Goal: Task Accomplishment & Management: Use online tool/utility

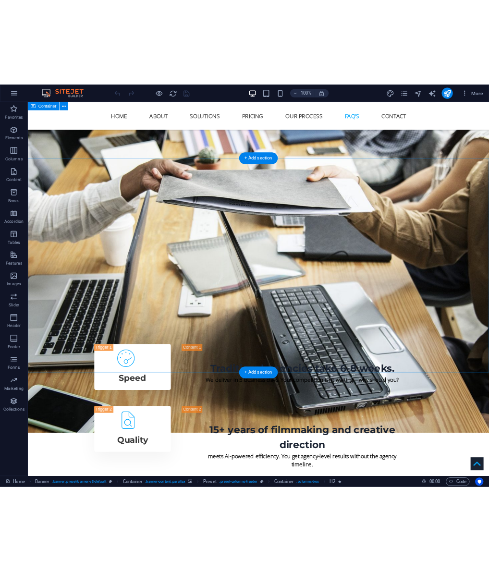
scroll to position [6025, 0]
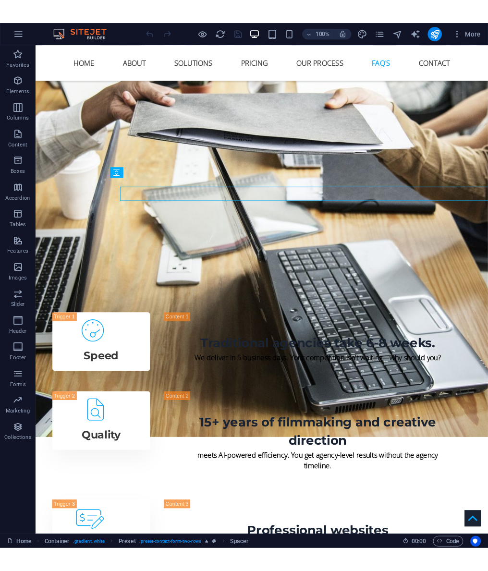
scroll to position [5842, 0]
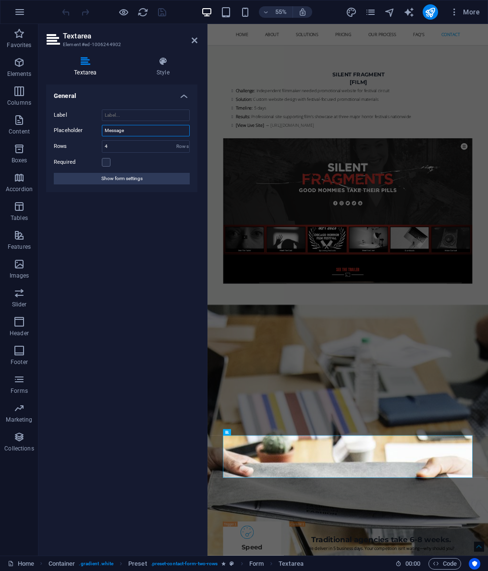
drag, startPoint x: 130, startPoint y: 131, endPoint x: 91, endPoint y: 131, distance: 38.9
click at [91, 130] on div "Placeholder Message" at bounding box center [122, 131] width 136 height 12
type input "Tell us about your project"
click at [110, 291] on div "General Label Placeholder Tell us about your project Rows 4 Rows Required Show …" at bounding box center [121, 315] width 151 height 463
click at [207, 394] on aside "Textarea Element #ed-1006244902 Textarea Style General Label Placeholder Tell u…" at bounding box center [122, 289] width 169 height 531
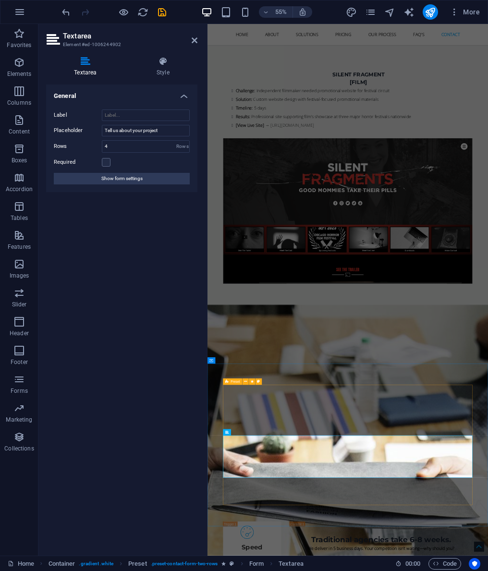
click at [231, 381] on span "Preset" at bounding box center [234, 381] width 9 height 3
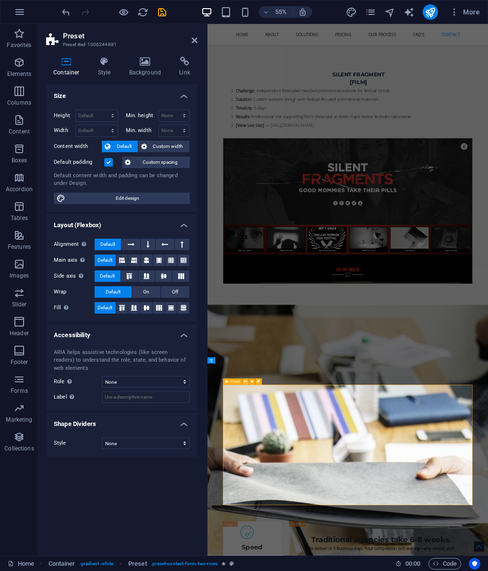
click at [244, 382] on icon at bounding box center [245, 382] width 3 height 6
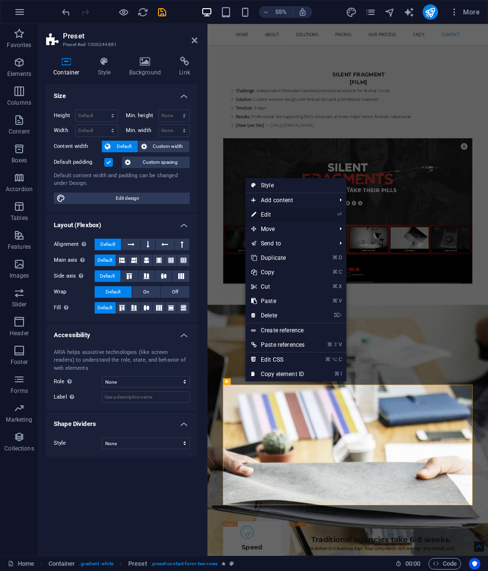
click at [267, 214] on link "⏎ Edit" at bounding box center [277, 214] width 65 height 14
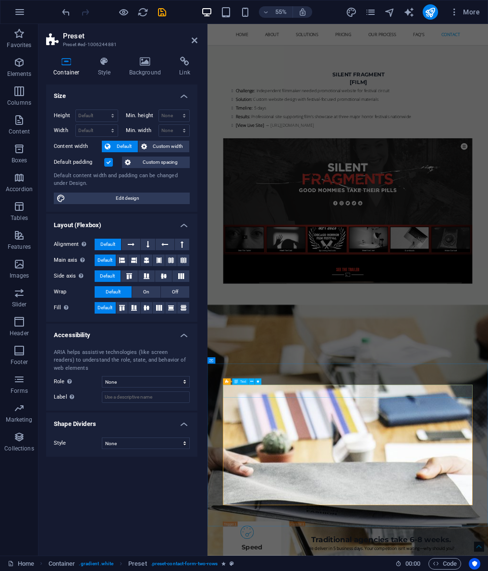
drag, startPoint x: 295, startPoint y: 699, endPoint x: 435, endPoint y: 415, distance: 317.0
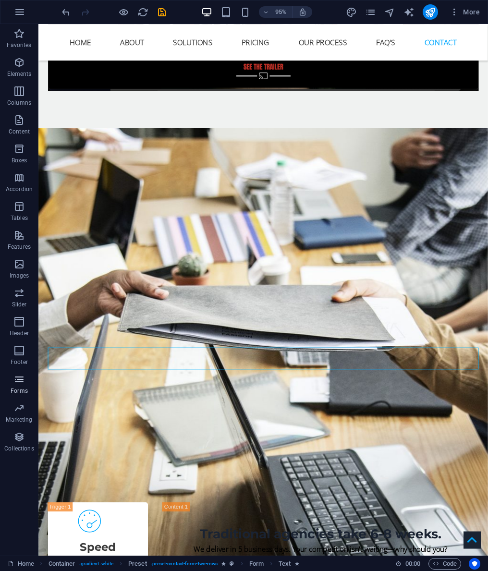
click at [17, 382] on icon "button" at bounding box center [19, 379] width 12 height 12
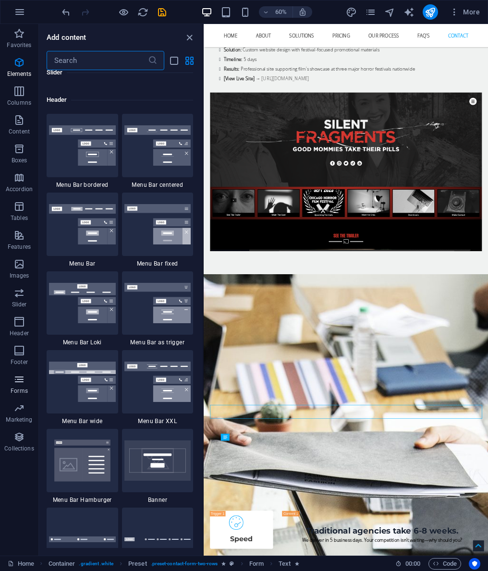
scroll to position [7236, 0]
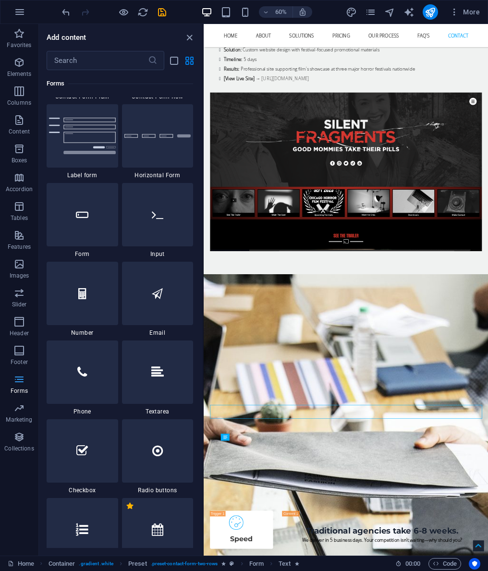
click at [17, 382] on icon "button" at bounding box center [19, 379] width 12 height 12
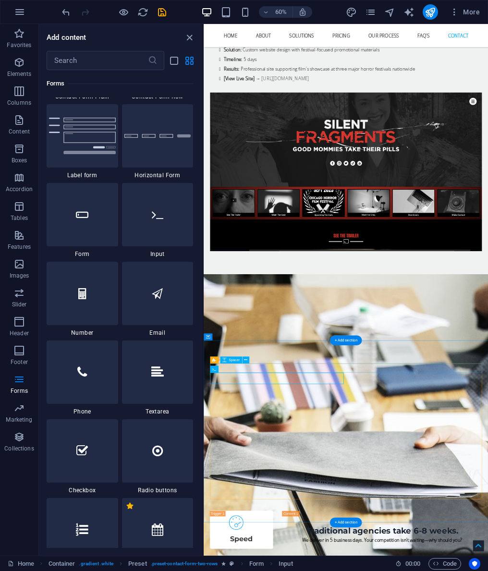
select select "rem"
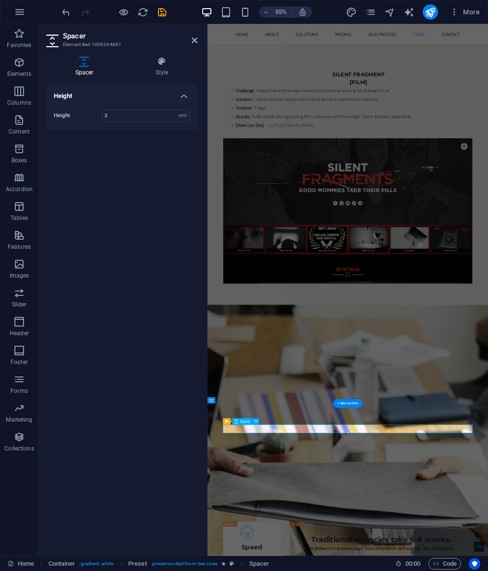
scroll to position [5769, 0]
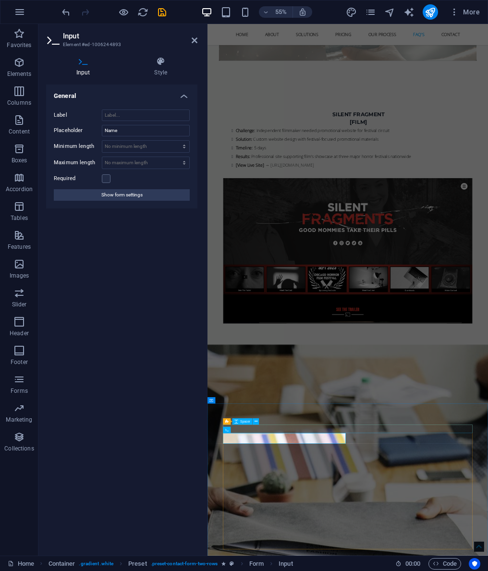
select select "rem"
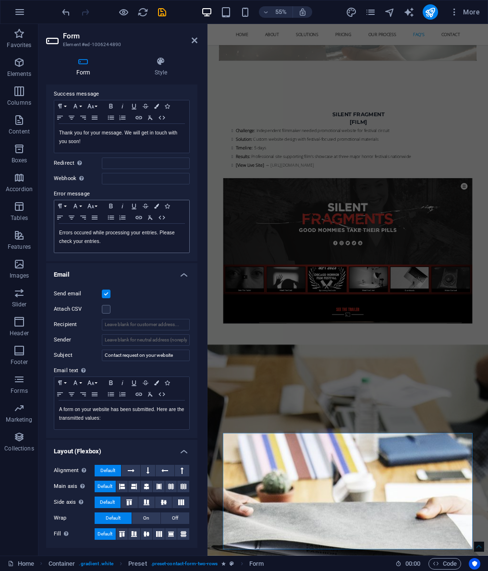
scroll to position [67, 0]
click at [142, 285] on div "Send email Attach CSV Recipient hello@commandolabs.agency Sender Subject Contac…" at bounding box center [121, 359] width 151 height 157
click at [163, 63] on icon at bounding box center [160, 62] width 73 height 10
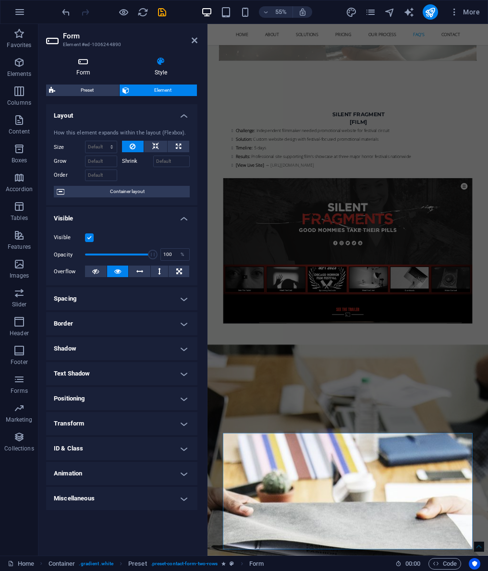
click at [85, 68] on h4 "Form" at bounding box center [85, 67] width 78 height 20
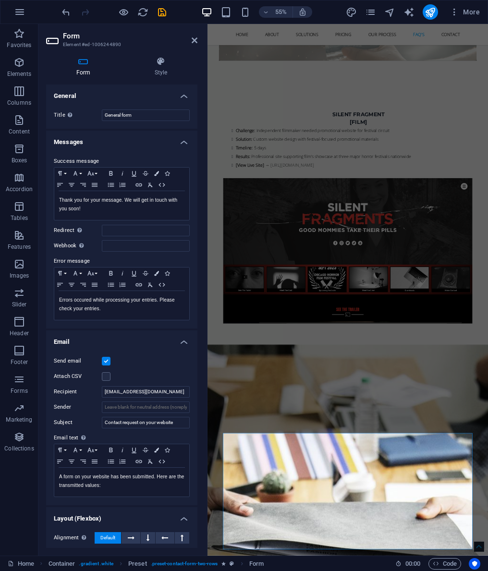
scroll to position [0, 0]
click at [53, 41] on icon at bounding box center [53, 40] width 14 height 15
click at [172, 391] on input "[EMAIL_ADDRESS][DOMAIN_NAME]" at bounding box center [146, 392] width 88 height 12
type input "hello@commandolabs.agency; jimbrawnskii@gmail.com"
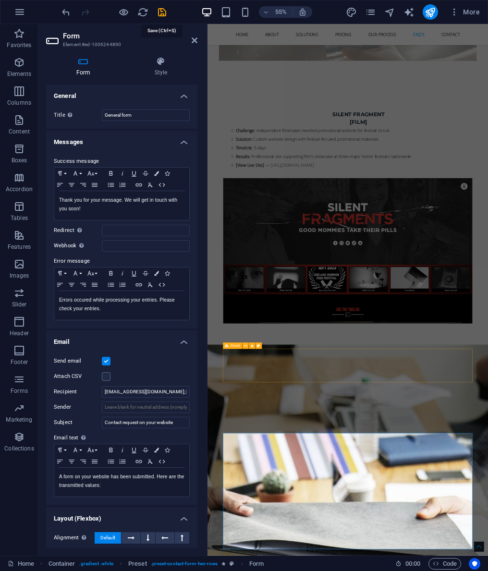
click at [160, 12] on icon "save" at bounding box center [161, 12] width 11 height 11
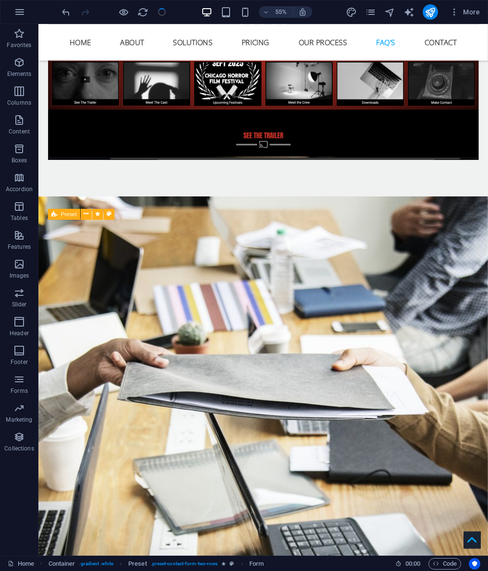
select select
checkbox input "false"
click at [428, 11] on icon "publish" at bounding box center [429, 12] width 11 height 11
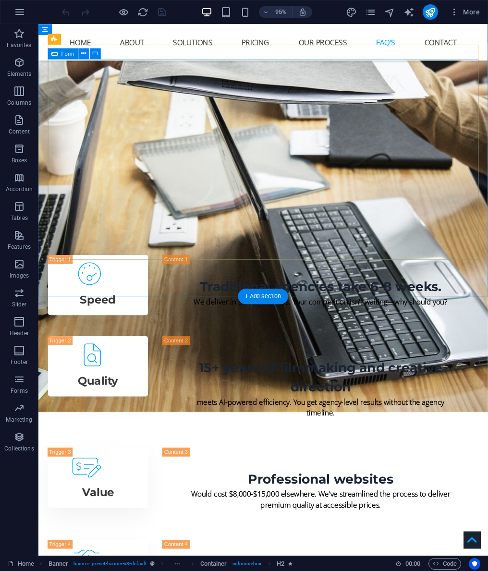
scroll to position [6091, 0]
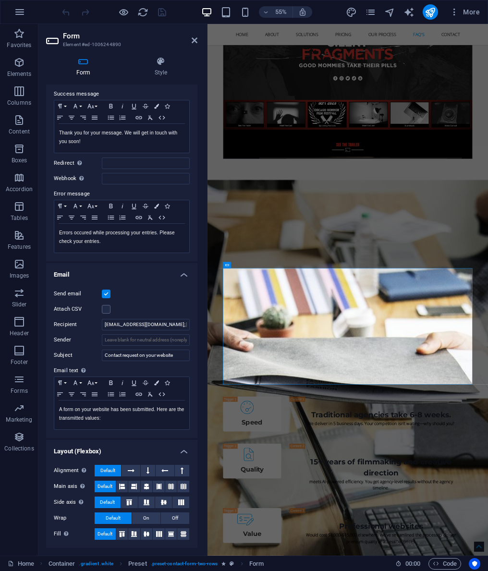
scroll to position [67, 0]
drag, startPoint x: 171, startPoint y: 325, endPoint x: 80, endPoint y: 322, distance: 91.3
type input "[EMAIL_ADDRESS][DOMAIN_NAME]"
click at [173, 310] on div "Attach CSV" at bounding box center [122, 310] width 136 height 12
click at [164, 12] on icon "save" at bounding box center [161, 12] width 11 height 11
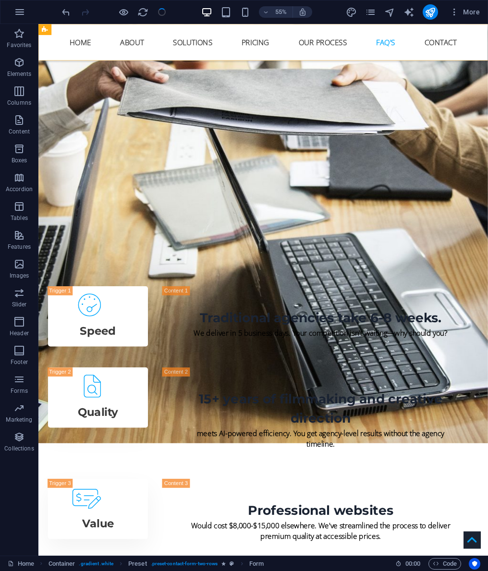
select select
checkbox input "false"
click at [432, 12] on icon "publish" at bounding box center [429, 12] width 11 height 11
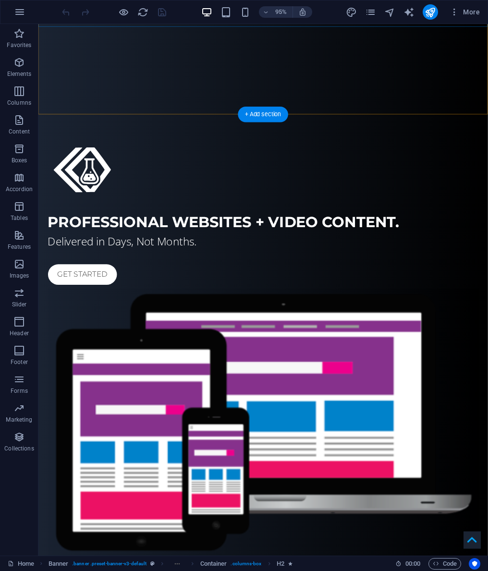
scroll to position [412, 0]
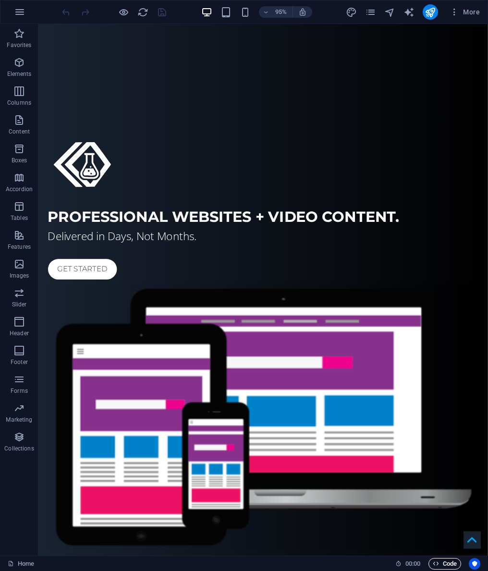
click at [443, 563] on span "Code" at bounding box center [444, 564] width 24 height 12
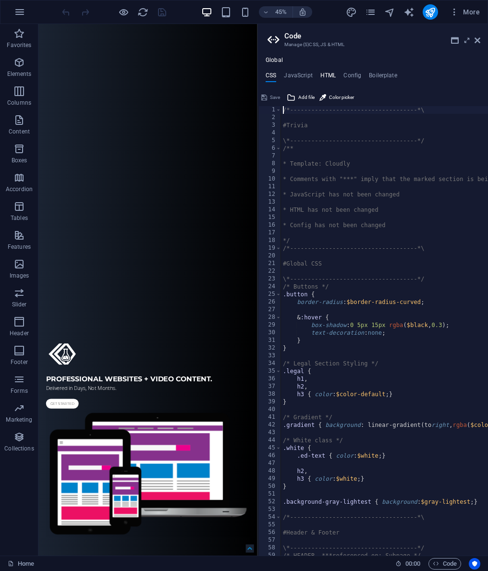
click at [325, 74] on h4 "HTML" at bounding box center [328, 77] width 16 height 11
type textarea "<a href="#main-content" class="wv-link-content button">Skip to main content</a>"
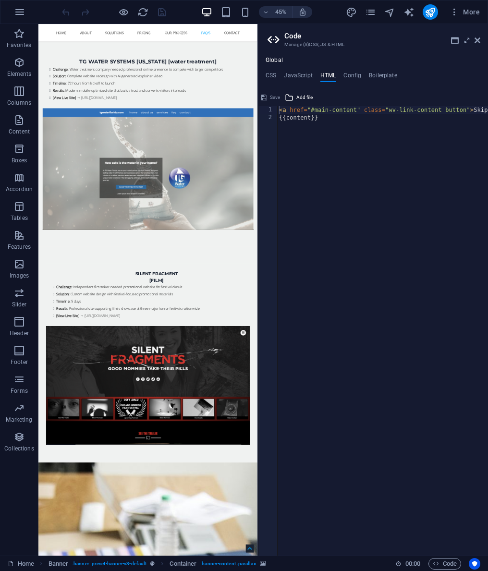
scroll to position [5549, 0]
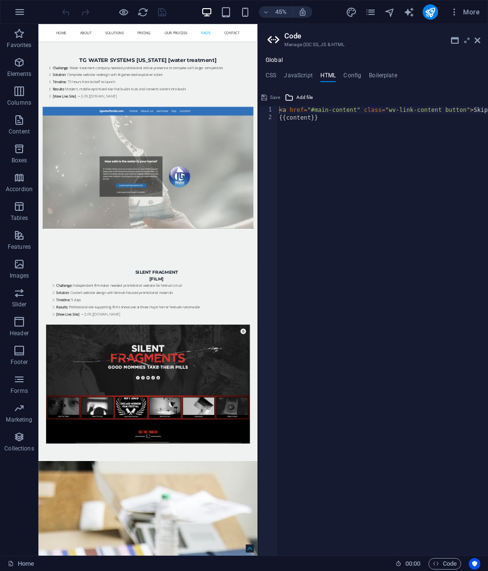
click at [480, 40] on aside "Code Manage (S)CSS, JS & HTML Global CSS JavaScript HTML Config Boilerplate /*-…" at bounding box center [372, 289] width 230 height 531
click at [478, 41] on icon at bounding box center [477, 40] width 6 height 8
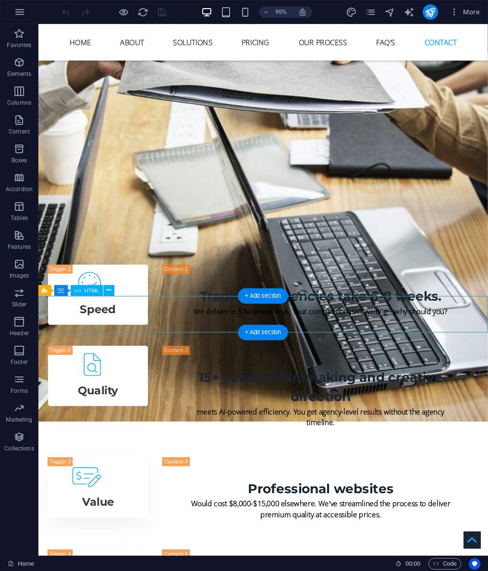
scroll to position [6091, 0]
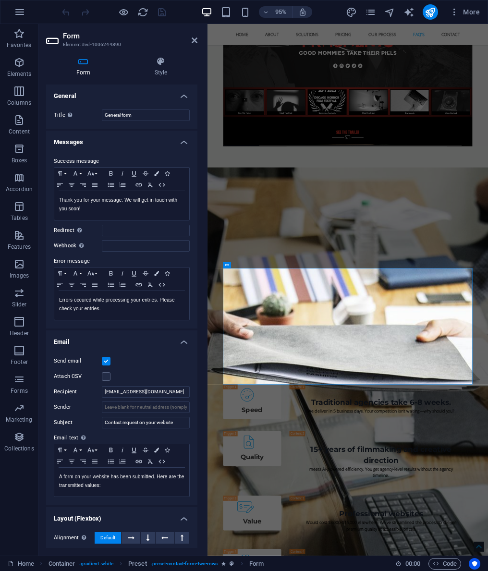
scroll to position [6069, 0]
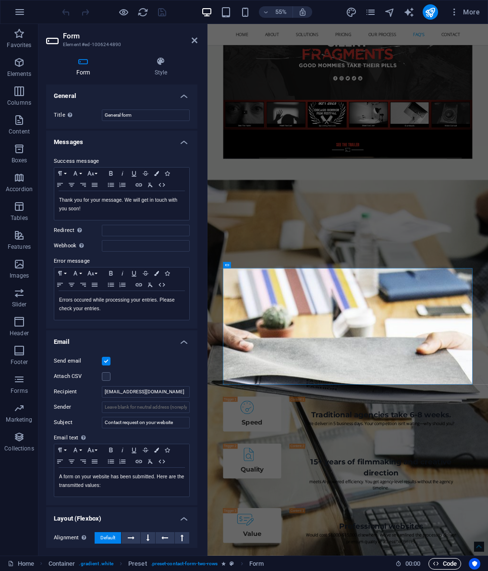
click at [443, 562] on span "Code" at bounding box center [444, 564] width 24 height 12
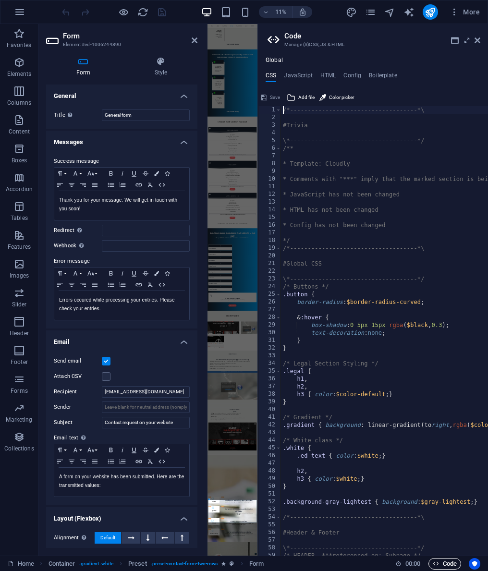
scroll to position [5646, 0]
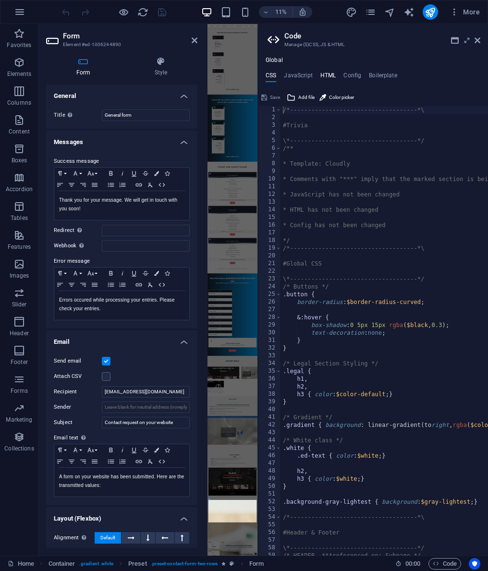
click at [331, 75] on h4 "HTML" at bounding box center [328, 77] width 16 height 11
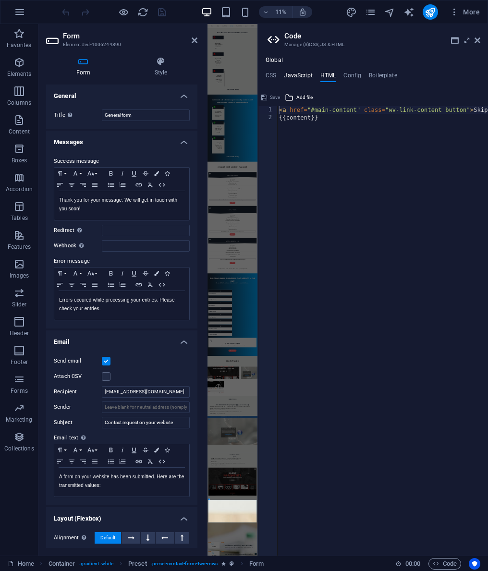
click at [299, 77] on h4 "JavaScript" at bounding box center [298, 77] width 28 height 11
type textarea "/* JS for preset "Menu V2" */"
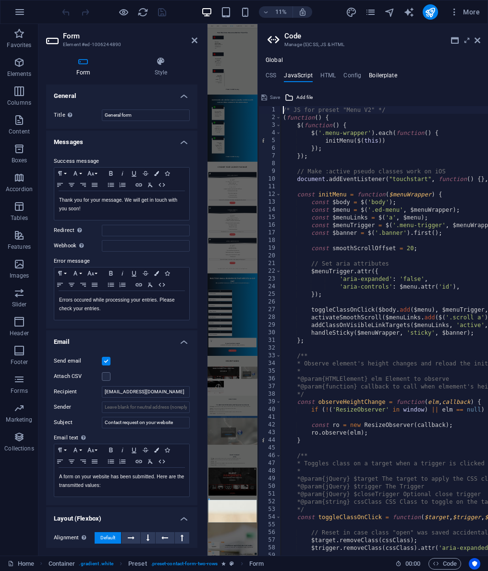
click at [379, 74] on h4 "Boilerplate" at bounding box center [383, 77] width 28 height 11
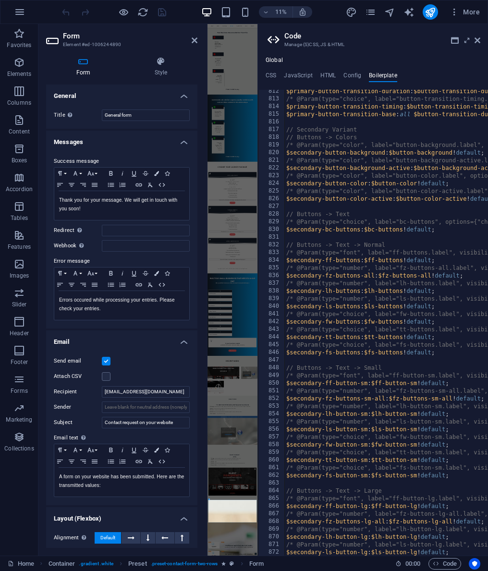
scroll to position [3067, 0]
click at [478, 41] on icon at bounding box center [477, 40] width 6 height 8
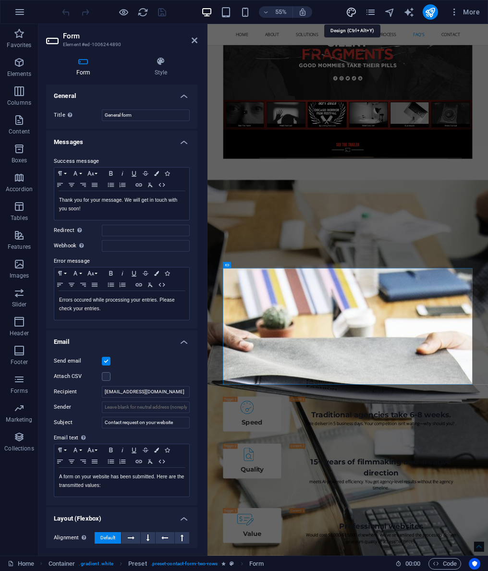
click at [354, 12] on icon "design" at bounding box center [351, 12] width 11 height 11
select select "px"
select select "400"
select select "px"
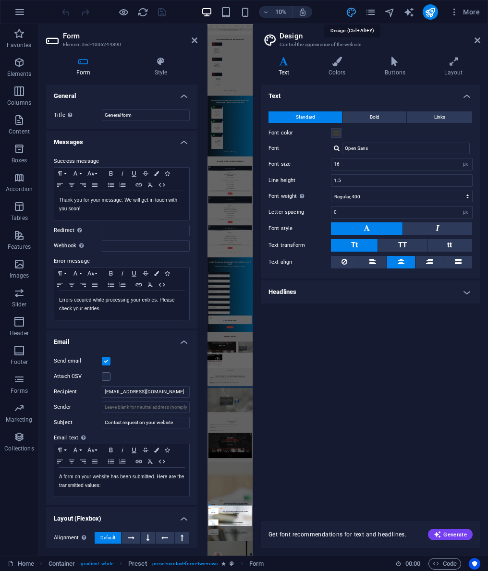
scroll to position [5593, 0]
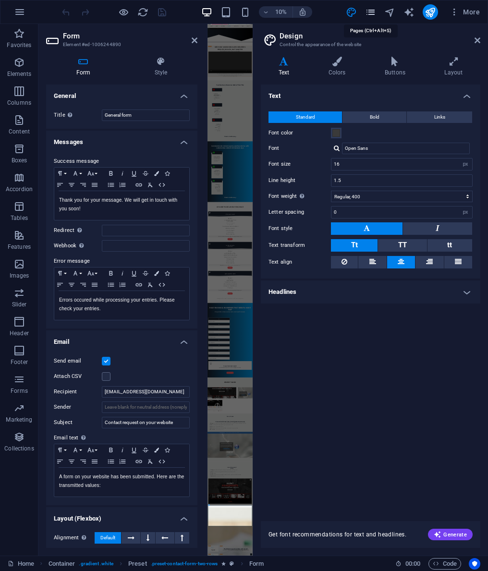
click at [371, 12] on icon "pages" at bounding box center [370, 12] width 11 height 11
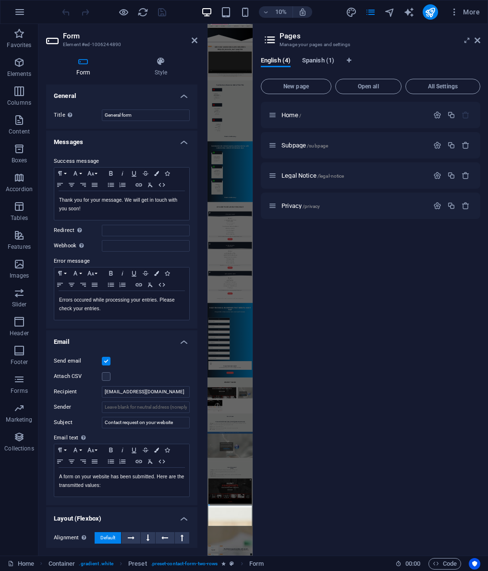
click at [321, 60] on span "Spanish (1)" at bounding box center [318, 61] width 32 height 13
click at [279, 60] on span "English (4)" at bounding box center [276, 61] width 30 height 13
click at [389, 12] on icon "navigator" at bounding box center [389, 12] width 11 height 11
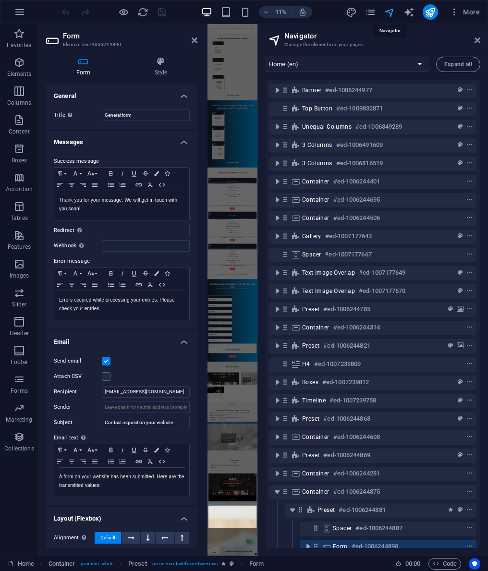
scroll to position [54, 0]
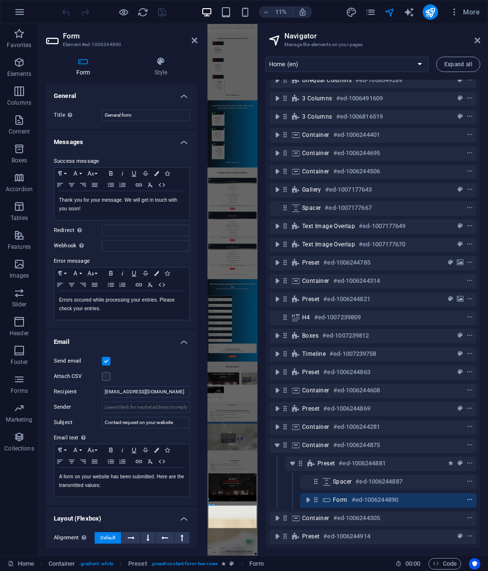
click at [466, 496] on icon "context-menu" at bounding box center [469, 499] width 7 height 7
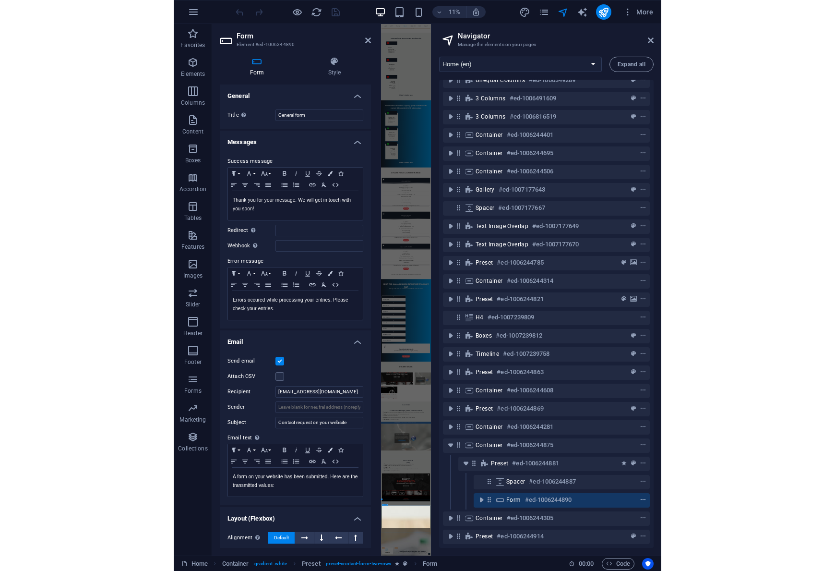
scroll to position [5646, 0]
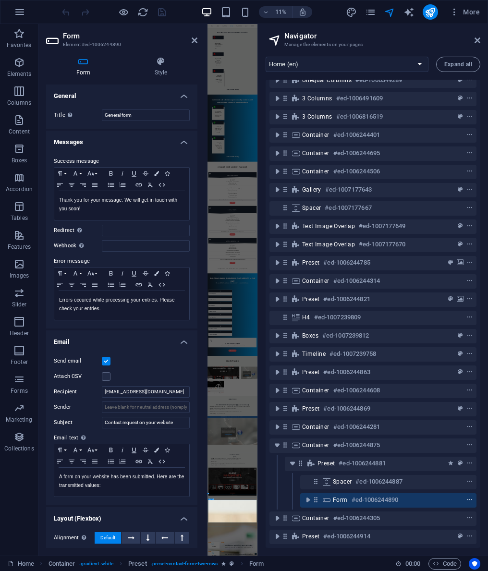
click at [468, 496] on icon "context-menu" at bounding box center [469, 499] width 7 height 7
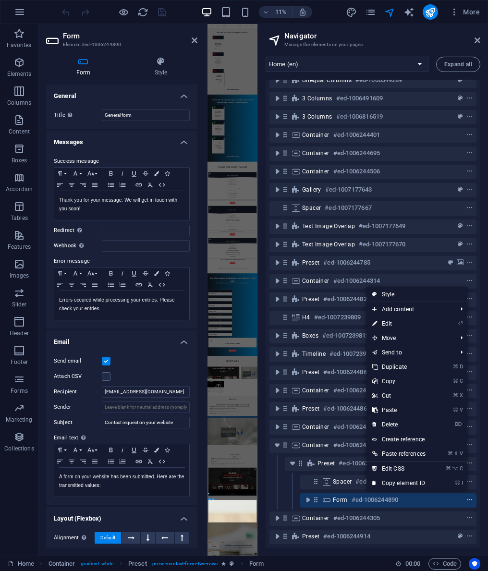
click at [466, 496] on icon "context-menu" at bounding box center [469, 499] width 7 height 7
click at [172, 361] on div "Send email" at bounding box center [122, 361] width 136 height 12
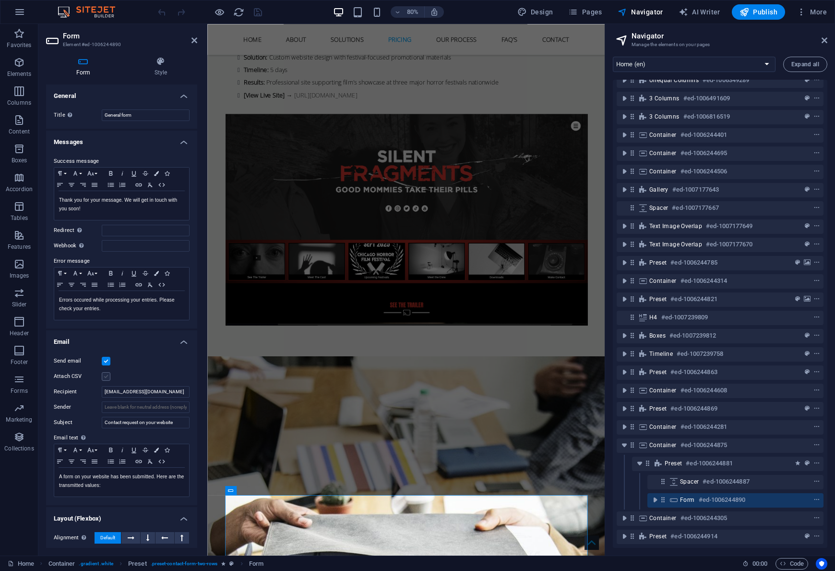
click at [107, 376] on label at bounding box center [106, 376] width 9 height 9
click at [0, 0] on input "Attach CSV" at bounding box center [0, 0] width 0 height 0
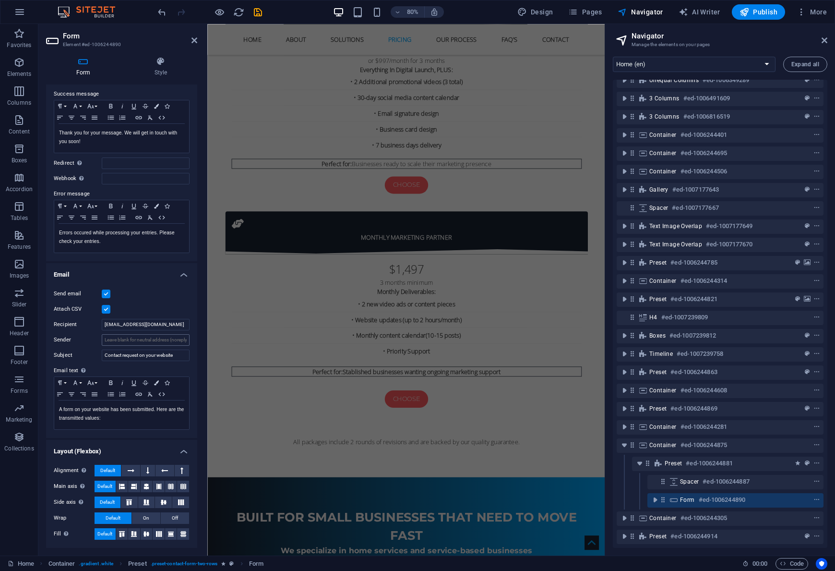
scroll to position [67, 0]
click at [181, 276] on h4 "Email" at bounding box center [121, 271] width 151 height 17
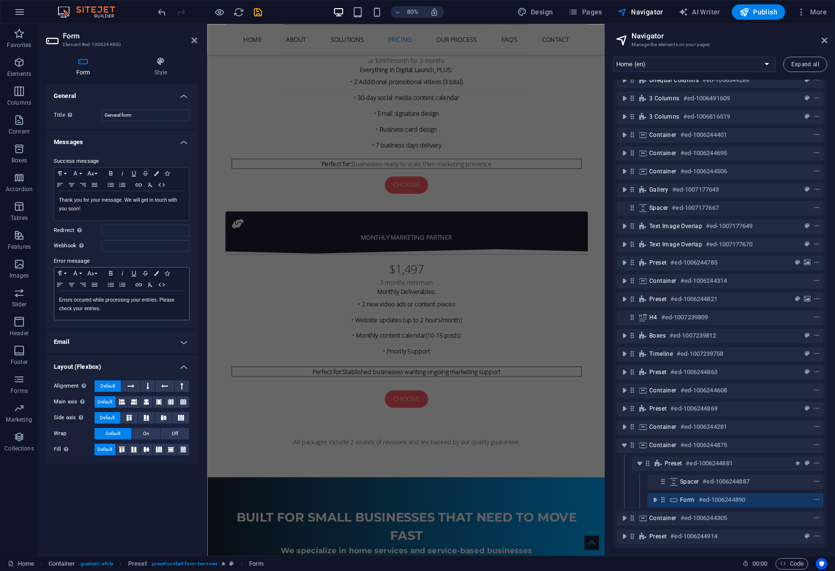
scroll to position [0, 0]
click at [184, 343] on h4 "Email" at bounding box center [121, 341] width 151 height 23
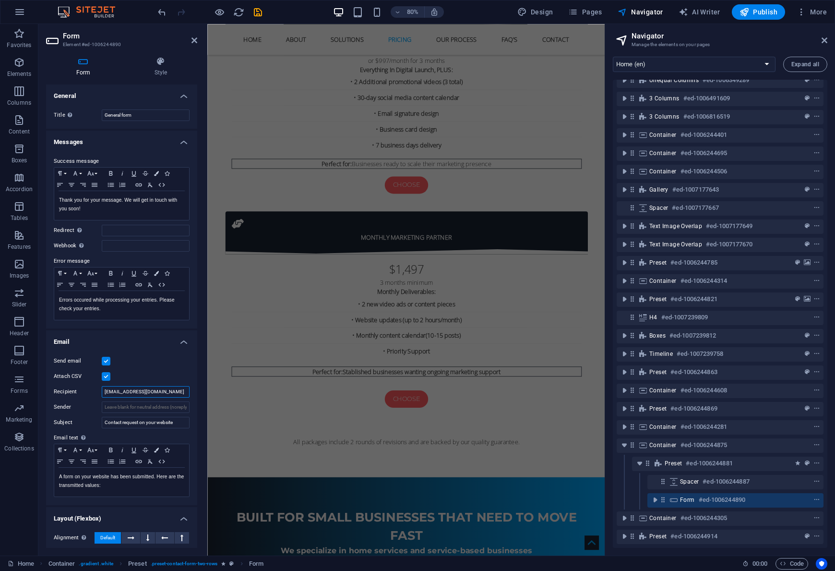
drag, startPoint x: 165, startPoint y: 390, endPoint x: 98, endPoint y: 391, distance: 67.2
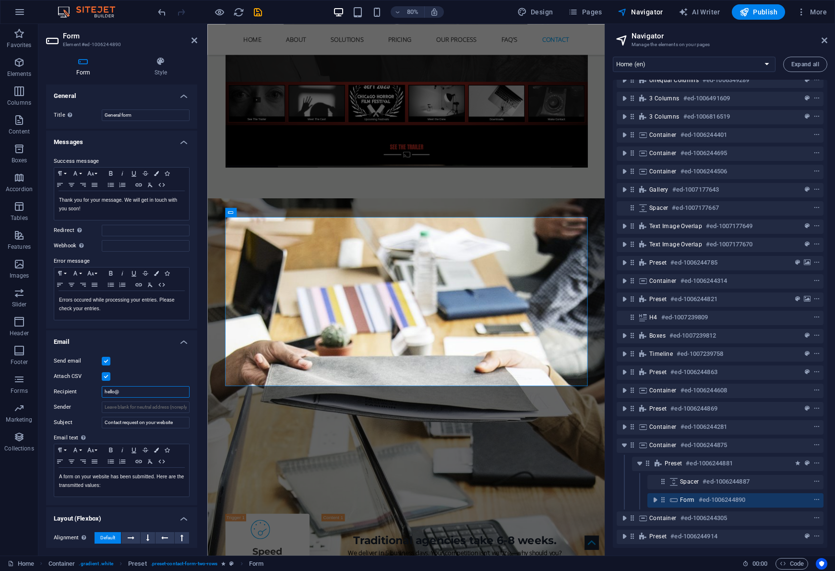
scroll to position [6008, 0]
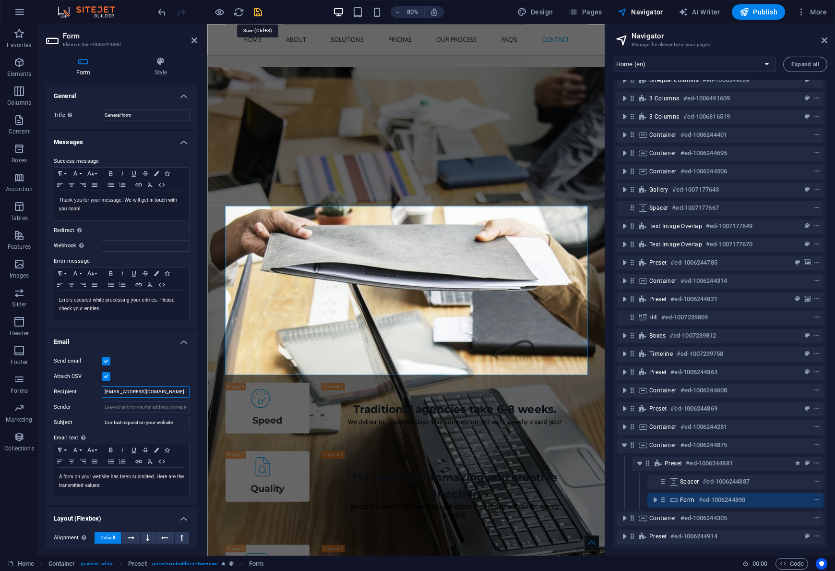
type input "[EMAIL_ADDRESS][DOMAIN_NAME]"
click at [255, 12] on icon "save" at bounding box center [257, 12] width 11 height 11
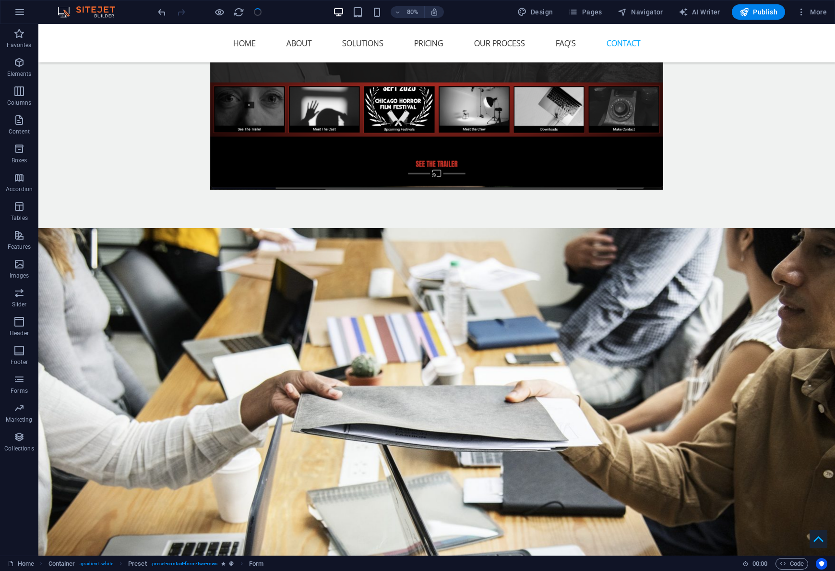
select select
checkbox input "false"
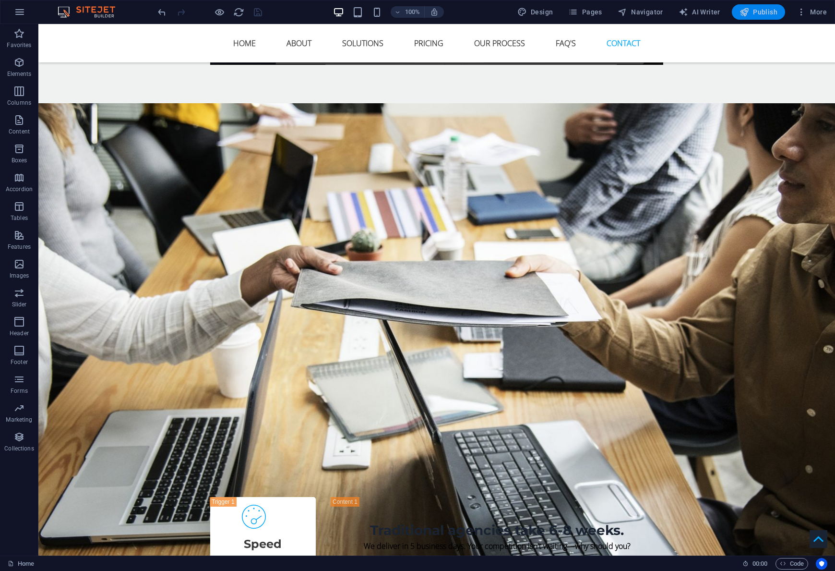
click at [487, 10] on span "Publish" at bounding box center [759, 12] width 38 height 10
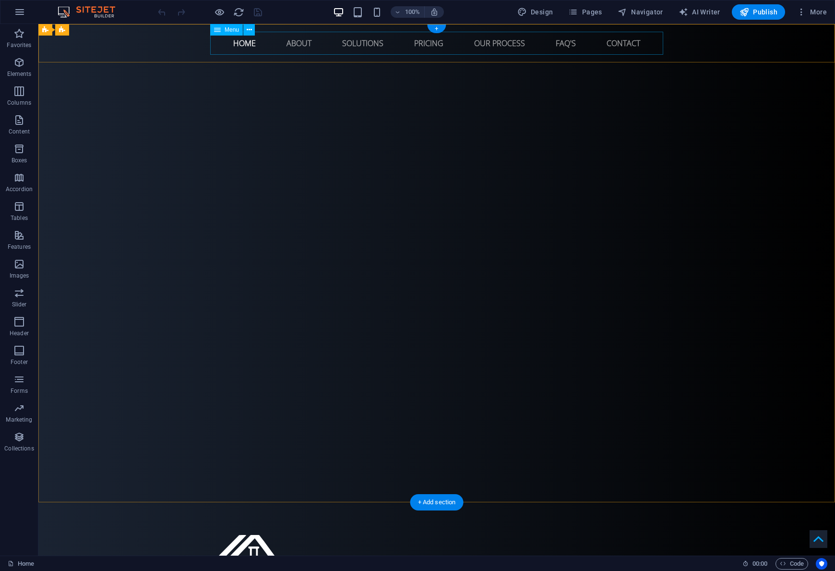
click at [429, 44] on nav "Home About Solutions Pricing Our Process FAQ's Contact" at bounding box center [436, 43] width 453 height 23
